Goal: Transaction & Acquisition: Download file/media

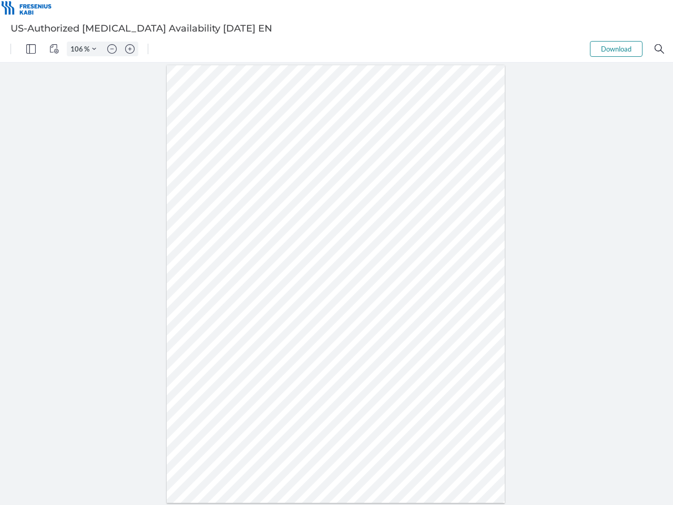
click at [31, 49] on img "Panel" at bounding box center [30, 48] width 9 height 9
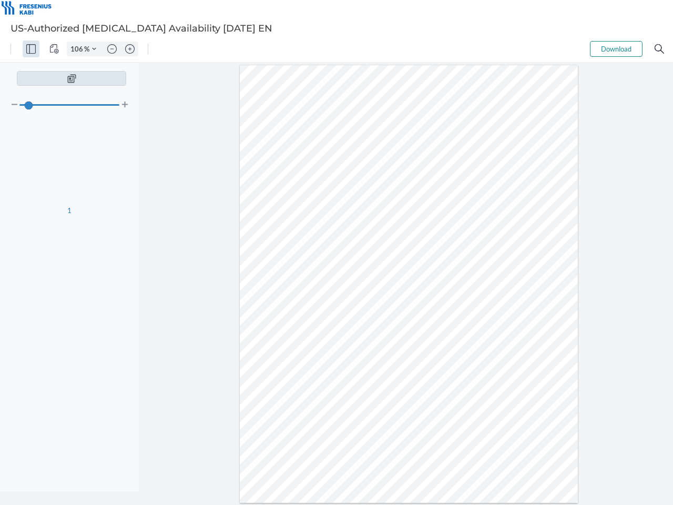
click at [54, 49] on img "View Controls" at bounding box center [53, 48] width 9 height 9
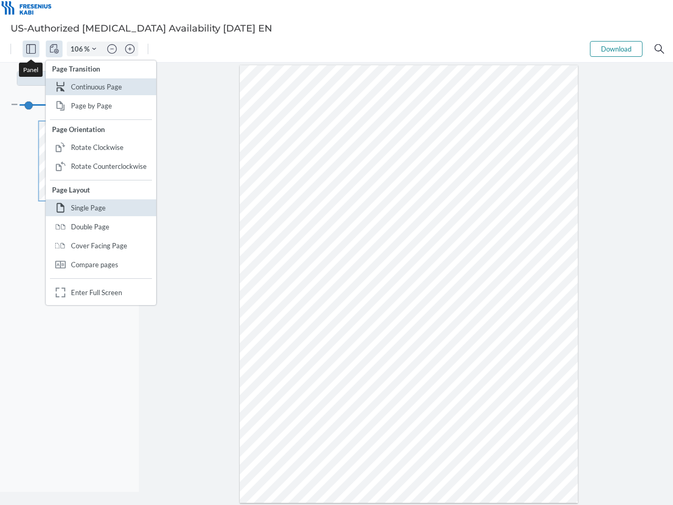
click at [78, 49] on input "106" at bounding box center [75, 48] width 17 height 9
click at [94, 49] on img "Zoom Controls" at bounding box center [94, 49] width 4 height 4
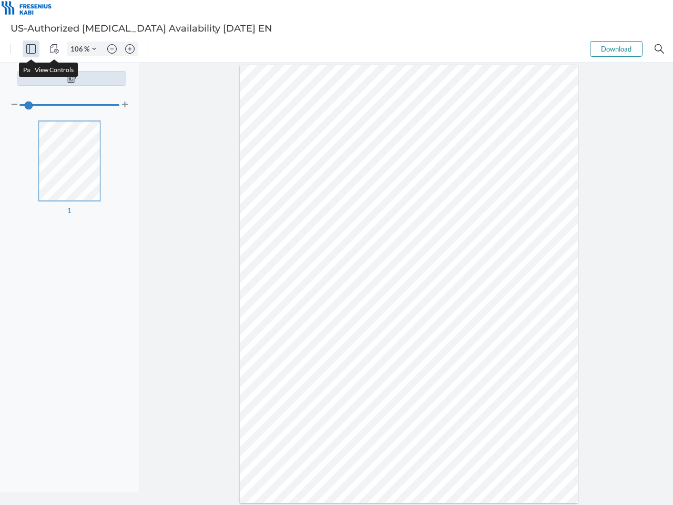
click at [112, 49] on img "Zoom out" at bounding box center [111, 48] width 9 height 9
click at [130, 49] on img "Zoom in" at bounding box center [129, 48] width 9 height 9
type input "106"
click at [616, 49] on button "Download" at bounding box center [616, 49] width 53 height 16
click at [659, 49] on img "Search" at bounding box center [658, 48] width 9 height 9
